Goal: Find specific page/section: Find specific page/section

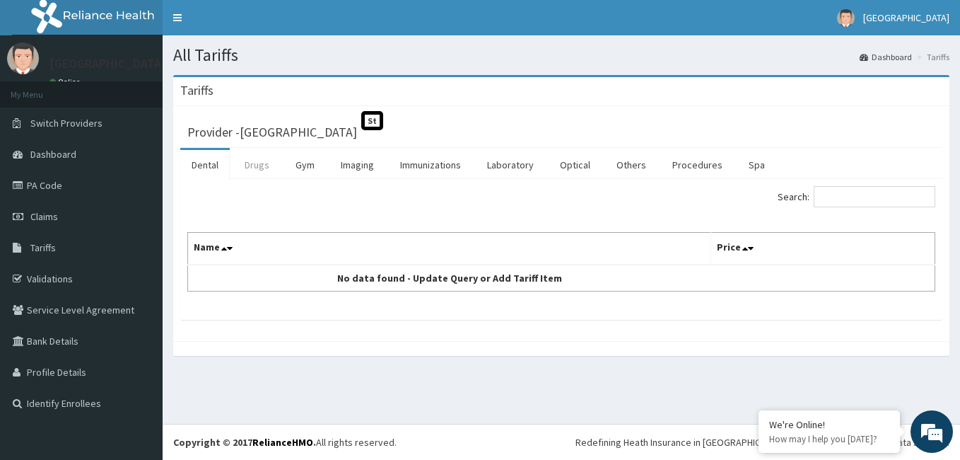
click at [255, 165] on link "Drugs" at bounding box center [256, 165] width 47 height 30
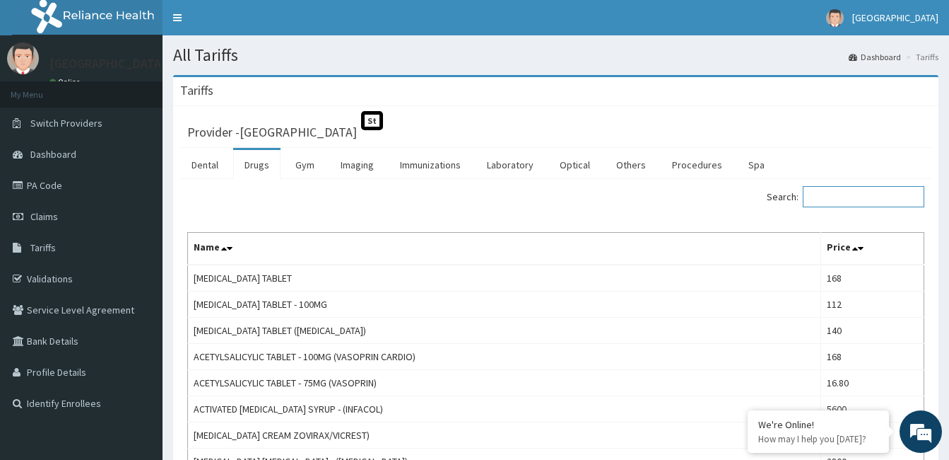
click at [901, 199] on input "Search:" at bounding box center [864, 196] width 122 height 21
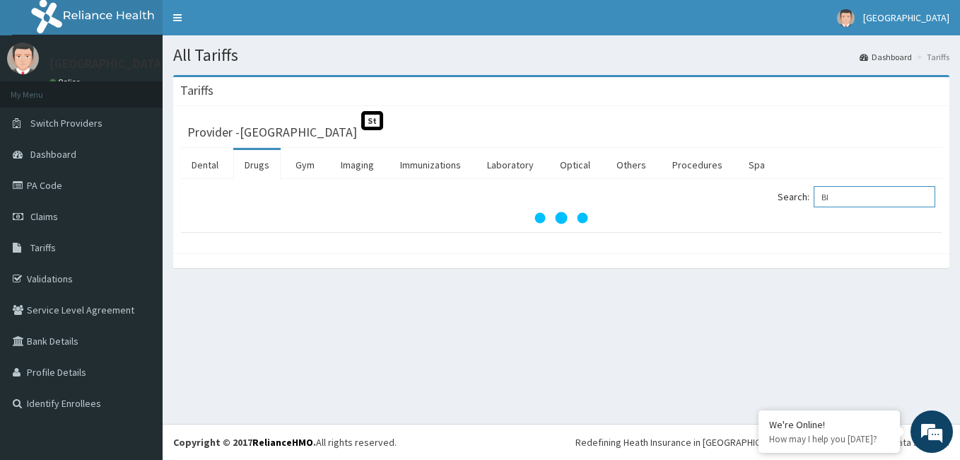
type input "B"
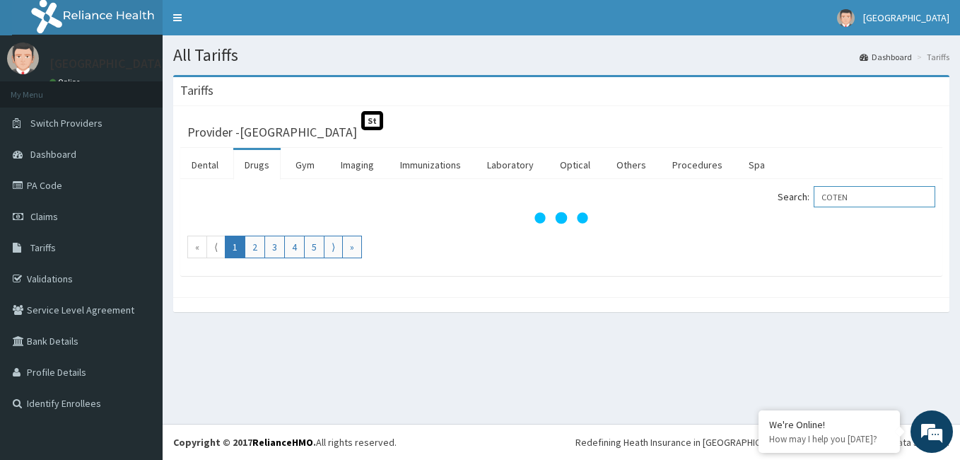
drag, startPoint x: 933, startPoint y: 189, endPoint x: 913, endPoint y: 192, distance: 20.6
click at [913, 192] on input "COTEN" at bounding box center [875, 196] width 122 height 21
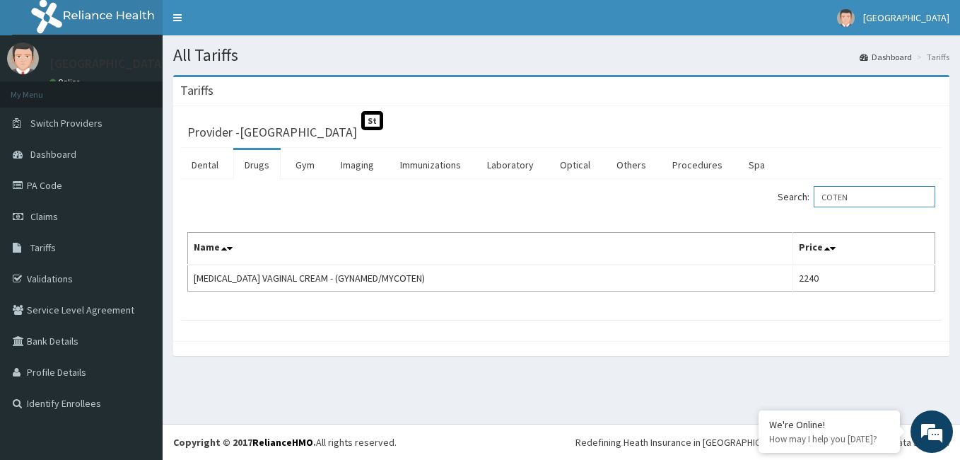
drag, startPoint x: 865, startPoint y: 196, endPoint x: 810, endPoint y: 194, distance: 54.5
click at [810, 194] on label "Search: COTEN" at bounding box center [857, 196] width 158 height 21
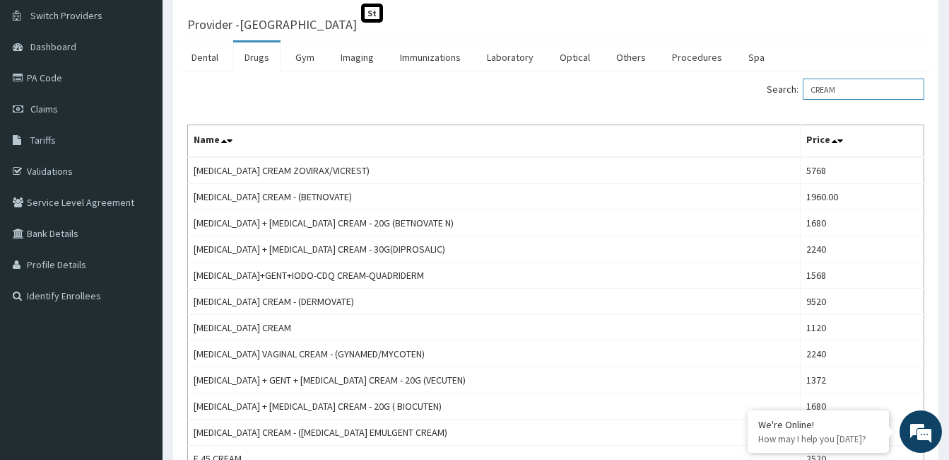
scroll to position [105, 0]
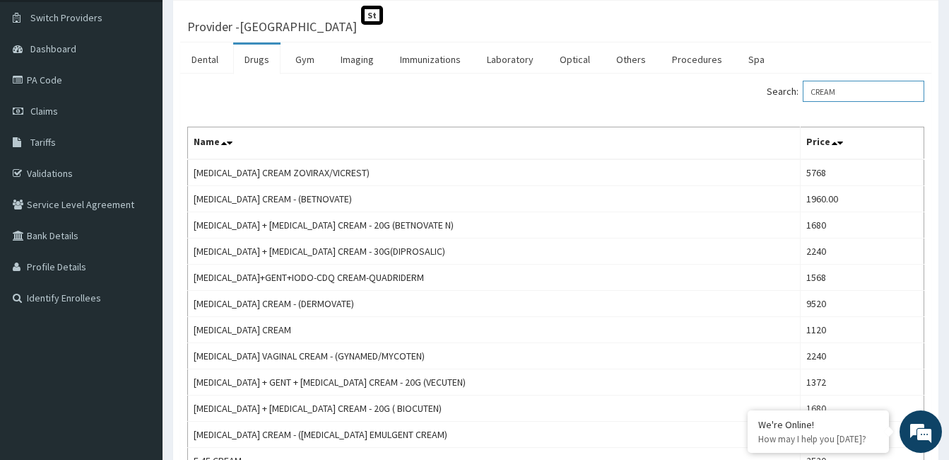
type input "CREAM"
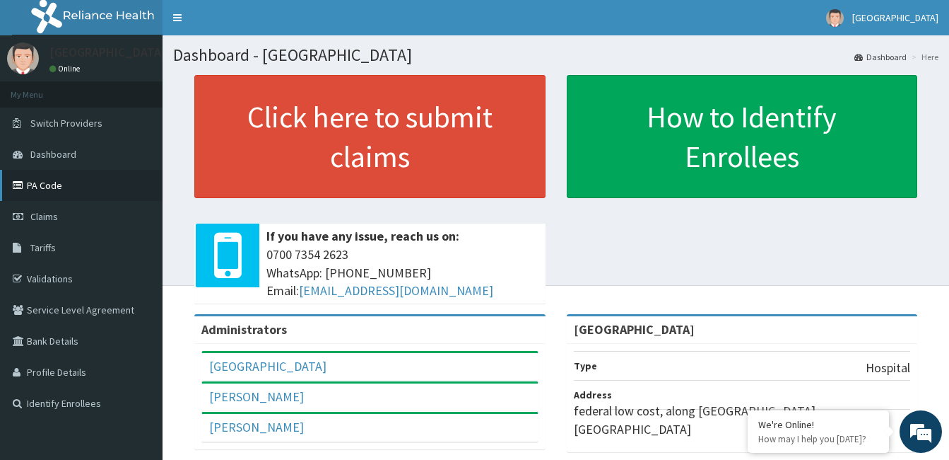
click at [72, 190] on link "PA Code" at bounding box center [81, 185] width 163 height 31
